Goal: Communication & Community: Answer question/provide support

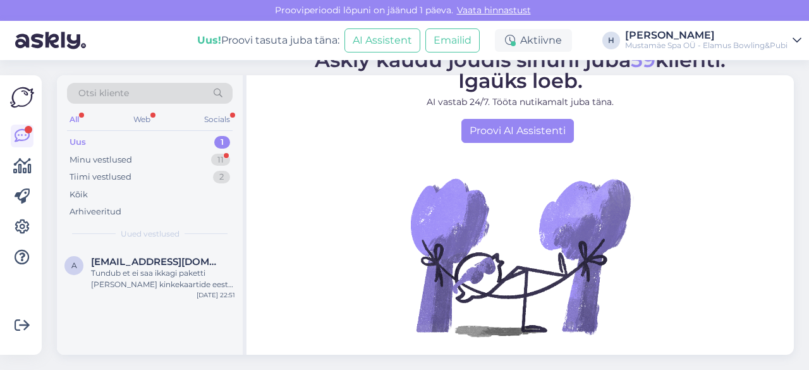
click at [95, 144] on div "Uus 1" at bounding box center [150, 142] width 166 height 18
click at [113, 168] on div "Tiimi vestlused 2" at bounding box center [150, 177] width 166 height 18
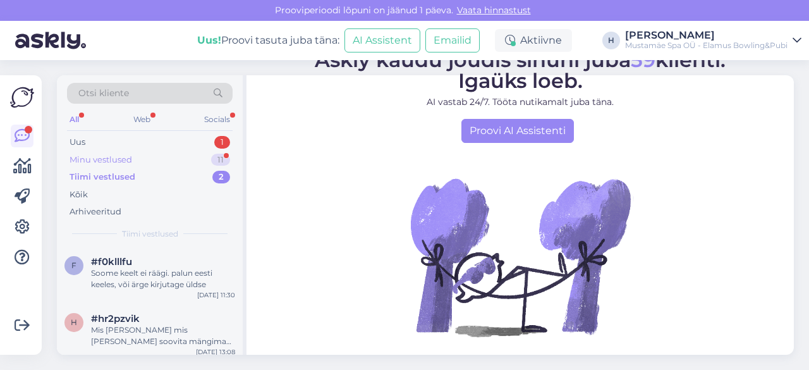
click at [105, 158] on div "Minu vestlused" at bounding box center [101, 160] width 63 height 13
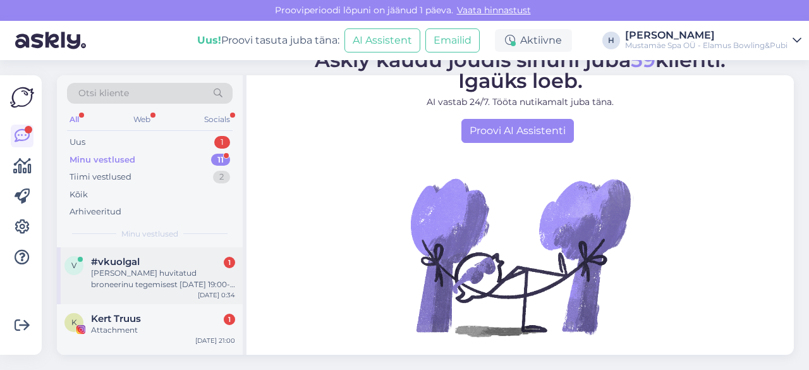
click at [164, 262] on div "#vkuolgal 1" at bounding box center [163, 261] width 144 height 11
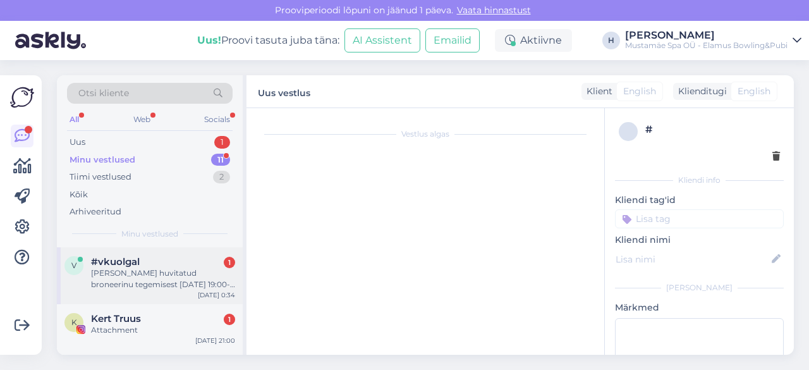
scroll to position [184, 0]
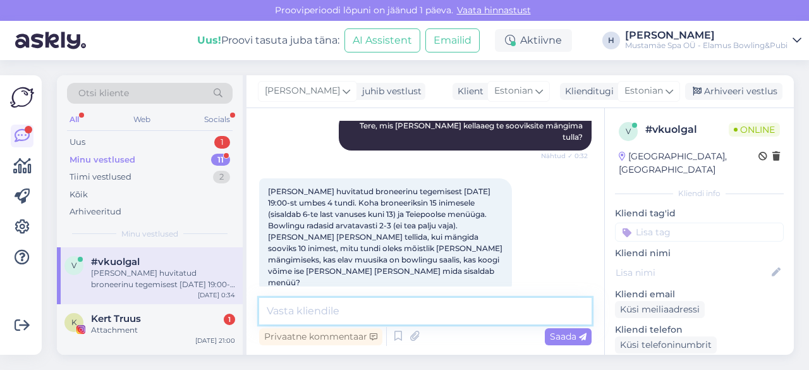
click at [341, 309] on textarea at bounding box center [425, 311] width 333 height 27
type textarea "T"
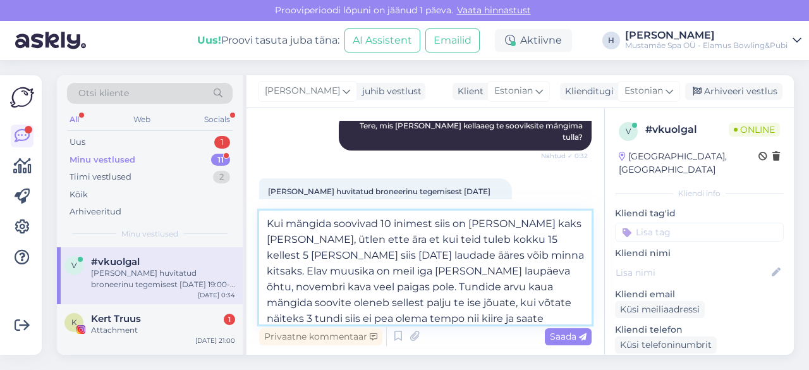
scroll to position [7, 0]
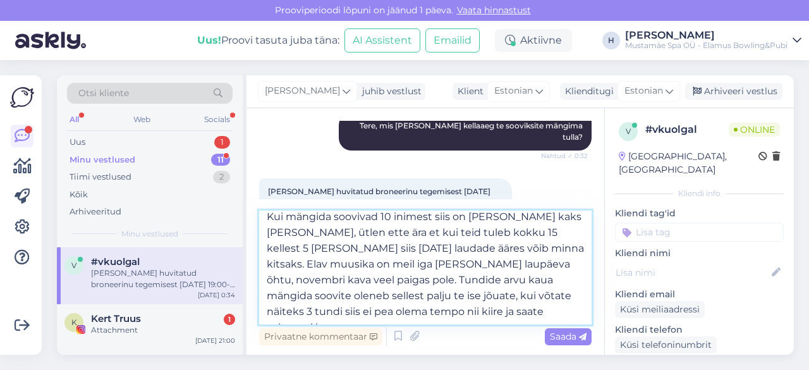
drag, startPoint x: 316, startPoint y: 321, endPoint x: 307, endPoint y: 317, distance: 9.4
click at [307, 317] on textarea "Kui mängida soovivad 10 inimest siis on [PERSON_NAME] kaks [PERSON_NAME], ütlen…" at bounding box center [425, 268] width 333 height 114
click at [437, 312] on textarea "Kui mängida soovivad 10 inimest siis on [PERSON_NAME] kaks [PERSON_NAME], ütlen…" at bounding box center [425, 268] width 333 height 114
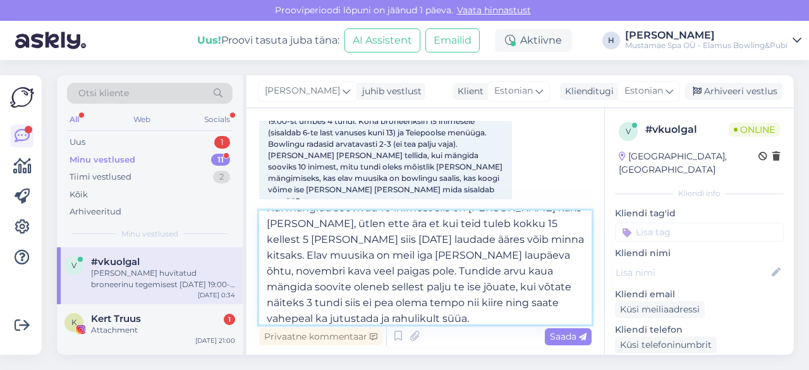
scroll to position [32, 0]
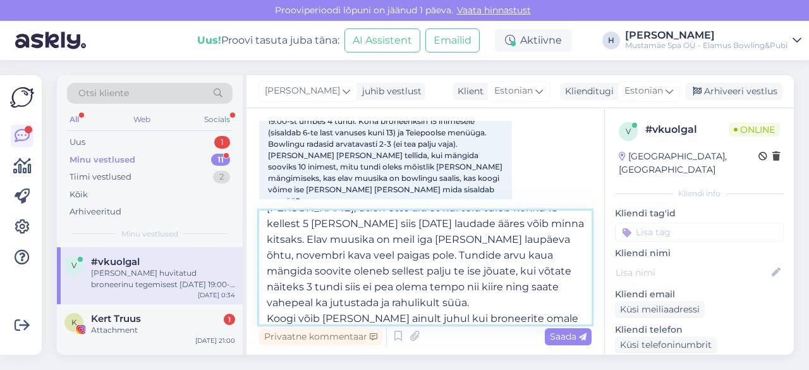
paste textarea "[URL][DOMAIN_NAME]"
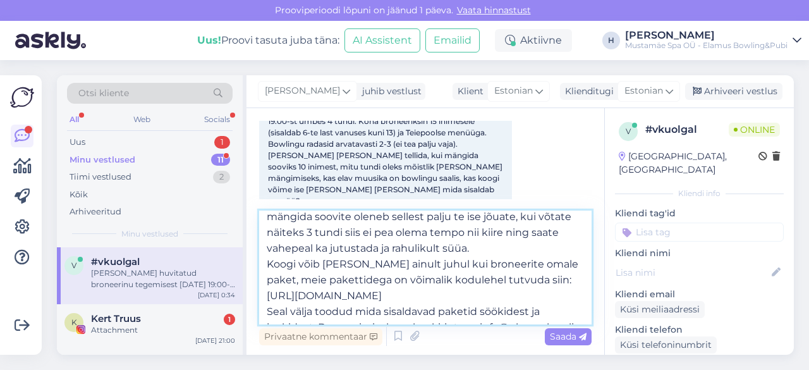
scroll to position [95, 0]
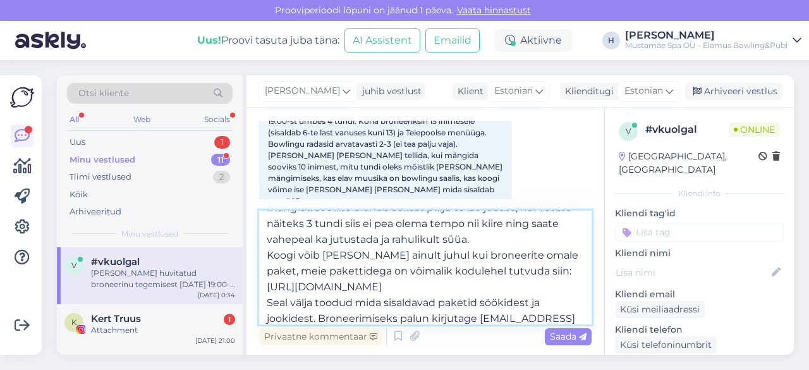
type textarea "Kui mängida soovivad 10 inimest siis on [PERSON_NAME] kaks [PERSON_NAME], ütlen…"
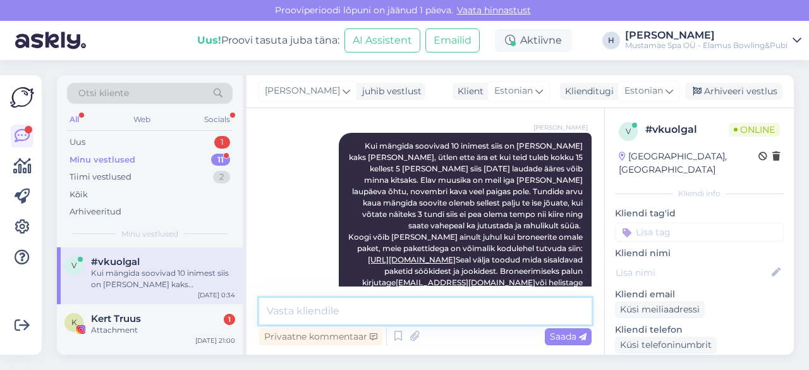
scroll to position [0, 0]
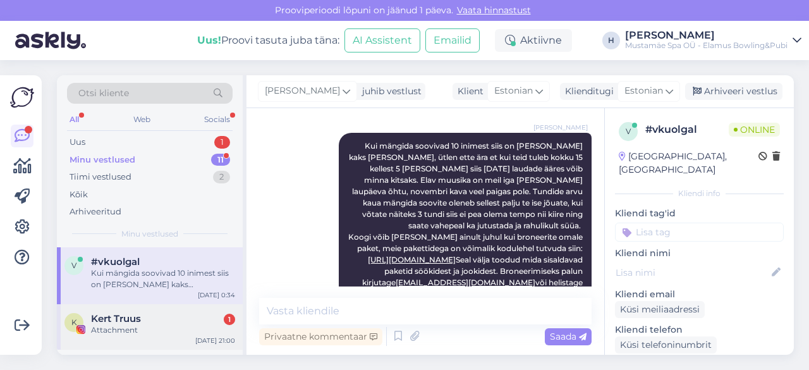
click at [155, 336] on div "K Kert Truus 1 Attachment [DATE] 21:00" at bounding box center [150, 327] width 186 height 46
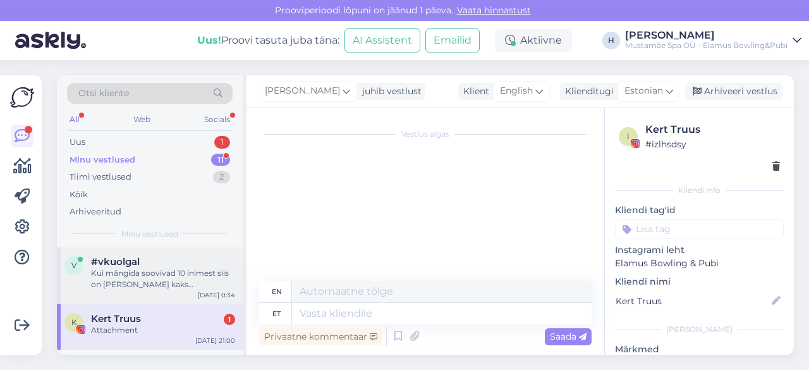
click at [189, 257] on div "#vkuolgal" at bounding box center [163, 261] width 144 height 11
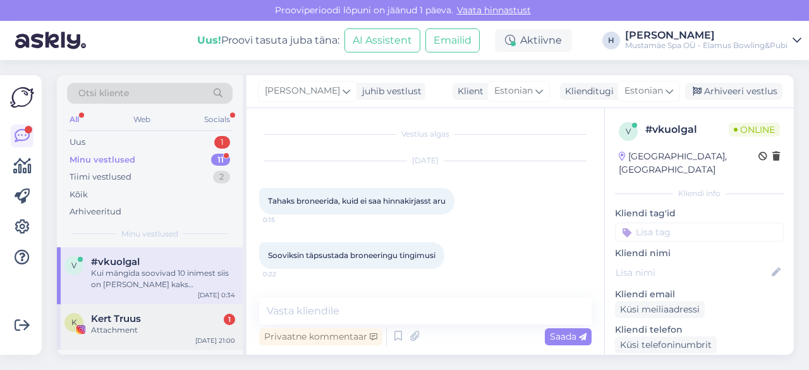
scroll to position [216, 0]
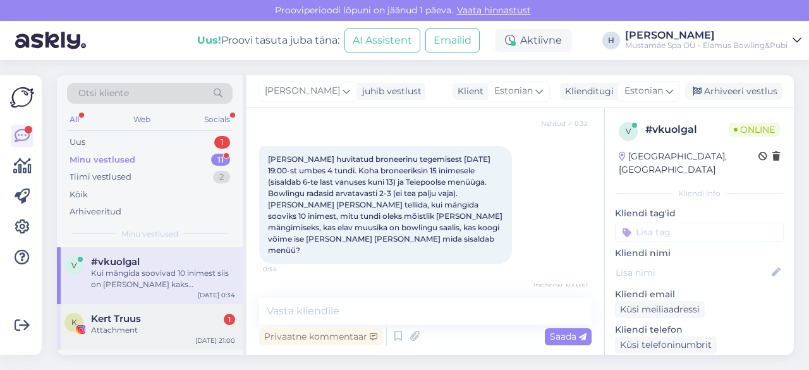
click at [186, 329] on div "Attachment" at bounding box center [163, 329] width 144 height 11
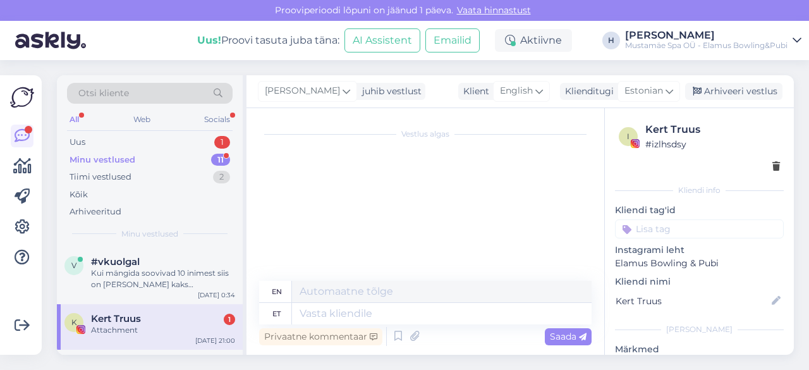
scroll to position [0, 0]
click at [717, 93] on div "Arhiveeri vestlus" at bounding box center [733, 91] width 97 height 17
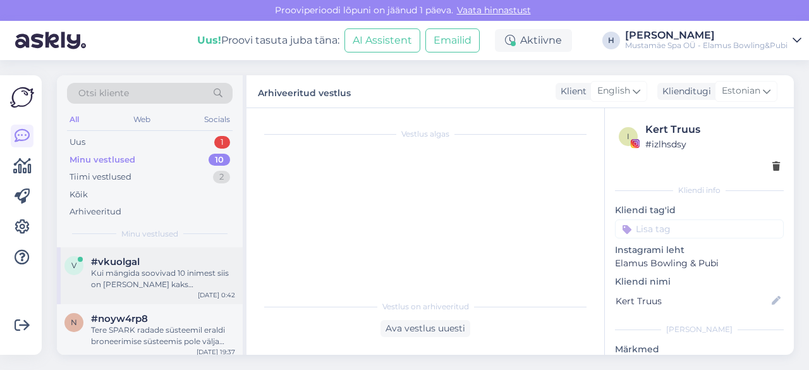
click at [150, 270] on div "Kui mängida soovivad 10 inimest siis on [PERSON_NAME] kaks [PERSON_NAME], ütlen…" at bounding box center [163, 278] width 144 height 23
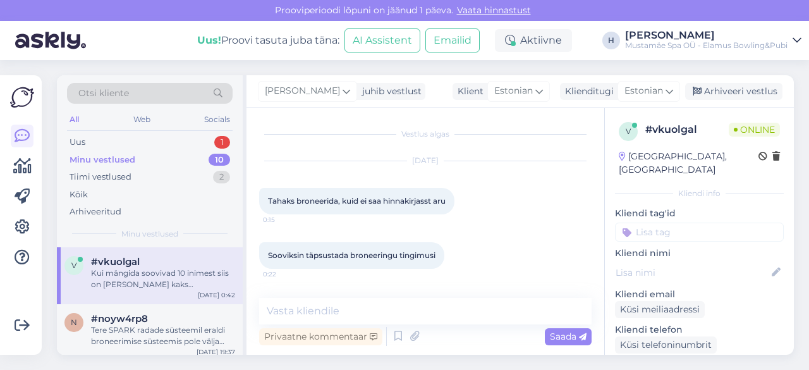
scroll to position [350, 0]
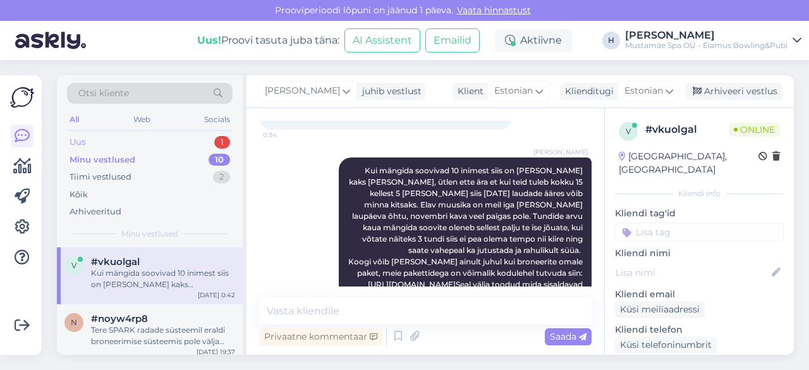
click at [143, 141] on div "Uus 1" at bounding box center [150, 142] width 166 height 18
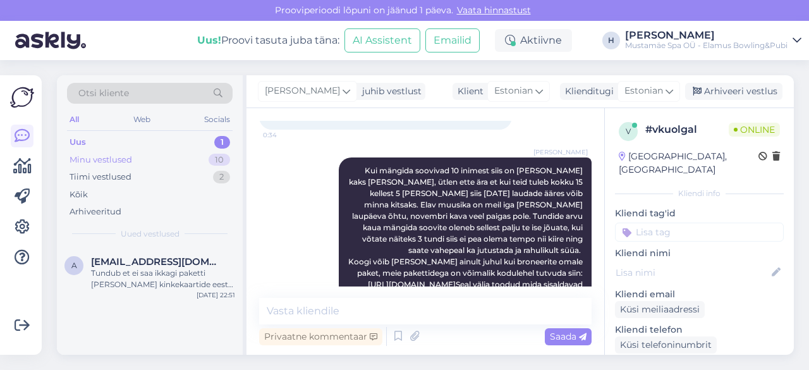
click at [137, 161] on div "Minu vestlused 10" at bounding box center [150, 160] width 166 height 18
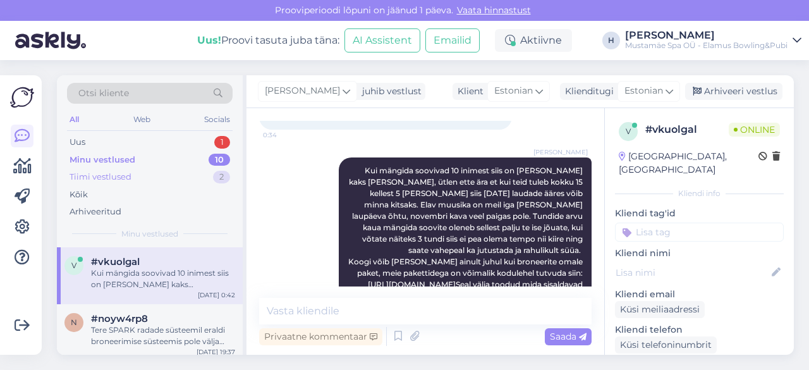
click at [138, 173] on div "Tiimi vestlused 2" at bounding box center [150, 177] width 166 height 18
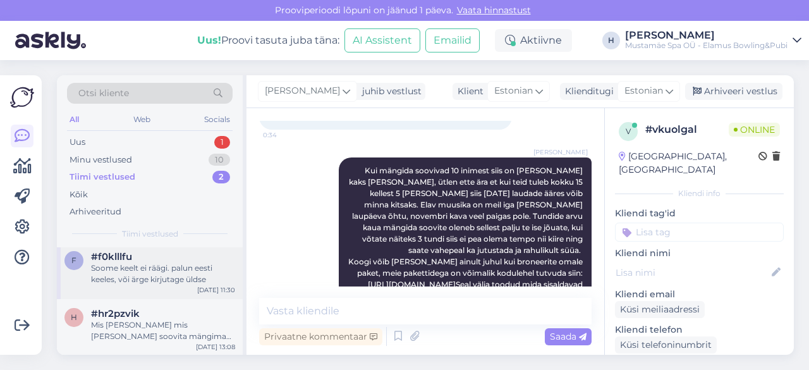
scroll to position [5, 0]
click at [138, 152] on div "Minu vestlused 10" at bounding box center [150, 160] width 166 height 18
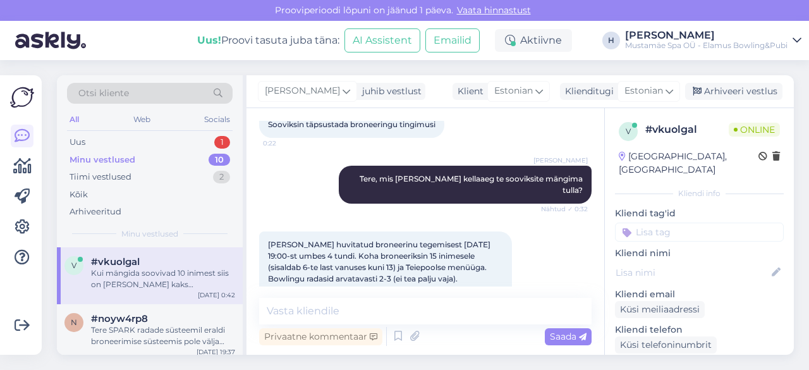
scroll to position [375, 0]
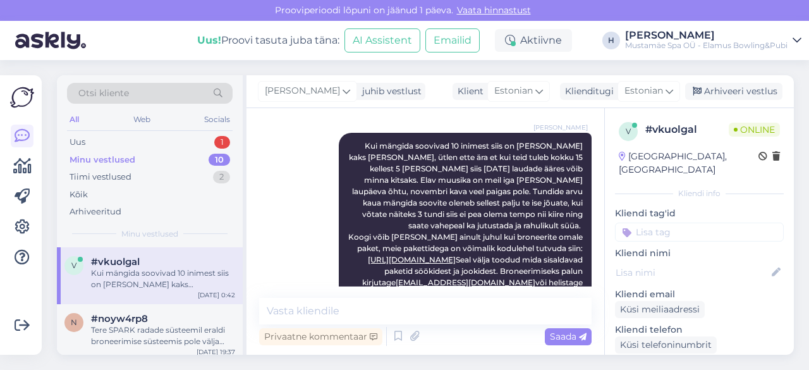
click at [495, 12] on link "Vaata hinnastust" at bounding box center [494, 9] width 82 height 11
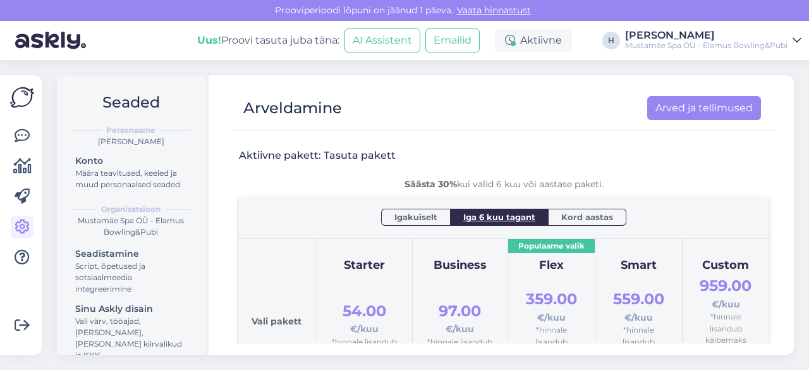
click at [10, 89] on img at bounding box center [22, 97] width 24 height 24
click at [16, 133] on icon at bounding box center [22, 135] width 15 height 15
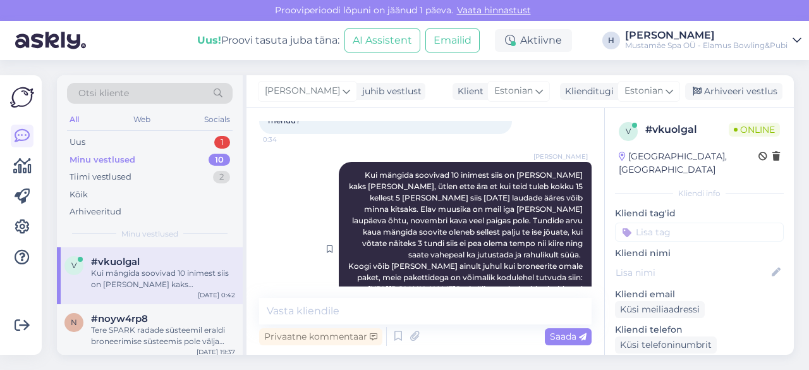
scroll to position [375, 0]
